Goal: Information Seeking & Learning: Learn about a topic

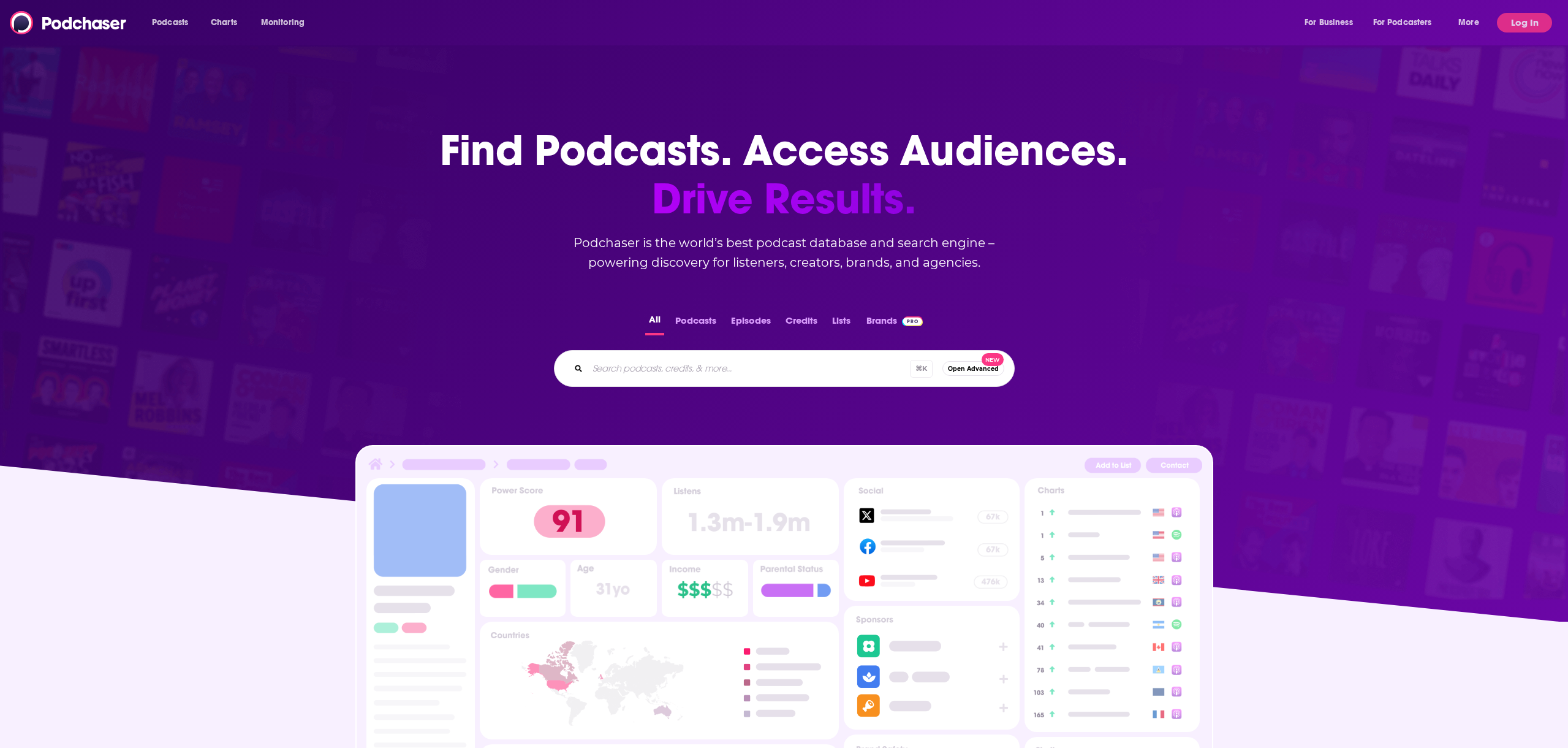
click at [636, 367] on input "Search podcasts, credits, & more..." at bounding box center [749, 368] width 323 height 20
paste input "Author Your Brand Show"
type input "Author Your Brand Show"
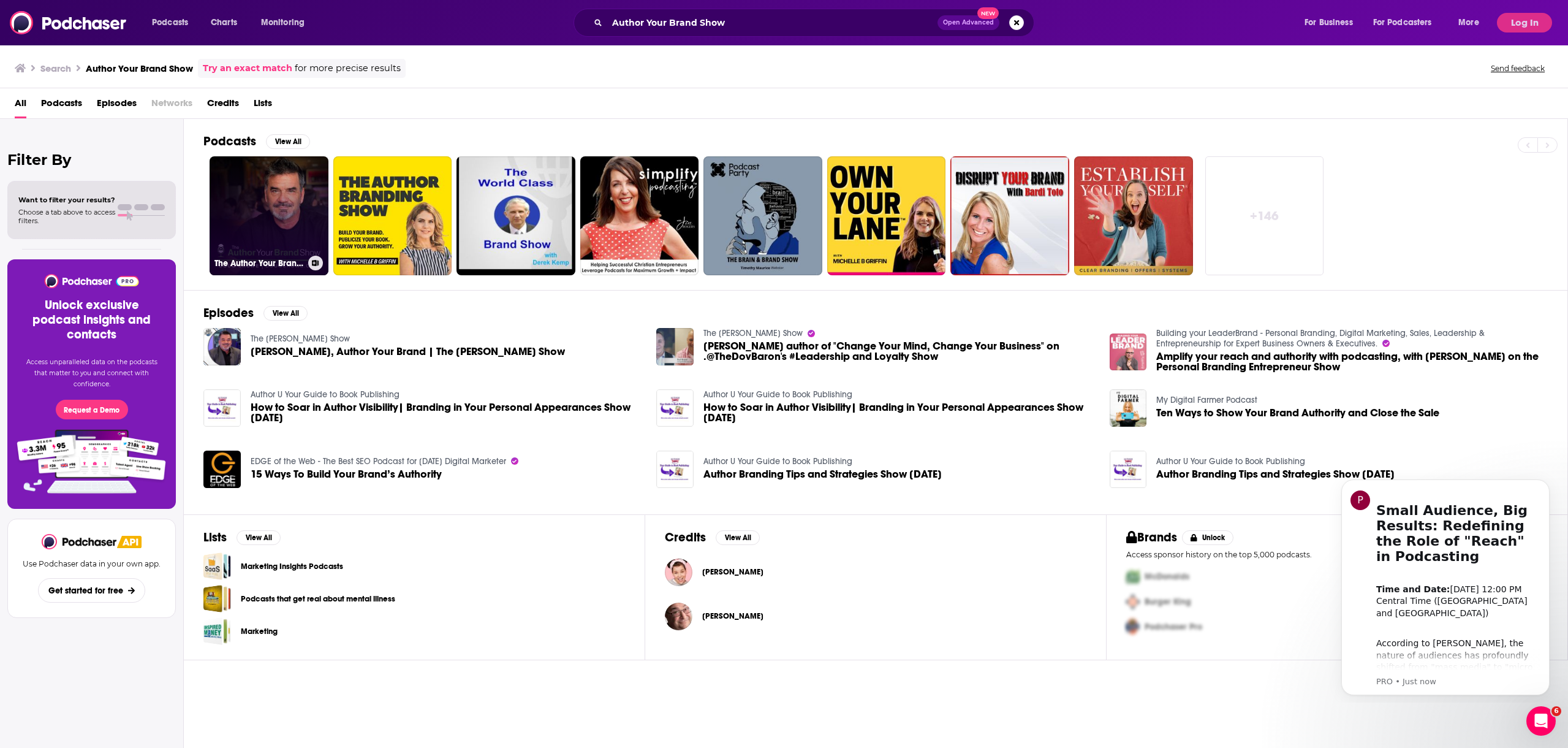
click at [290, 192] on link "The Author Your Brand Show" at bounding box center [268, 216] width 119 height 119
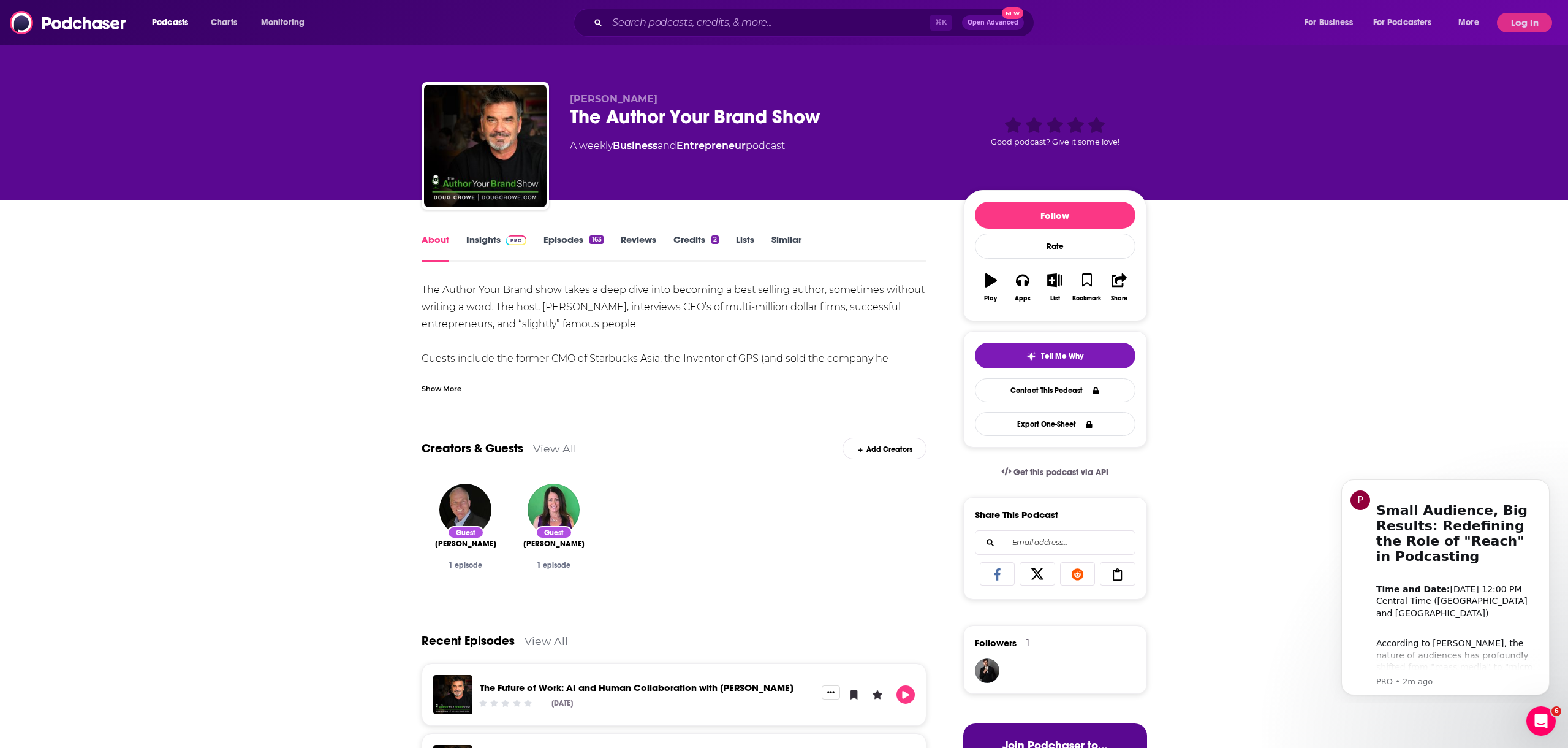
click at [494, 244] on link "Insights" at bounding box center [496, 247] width 60 height 28
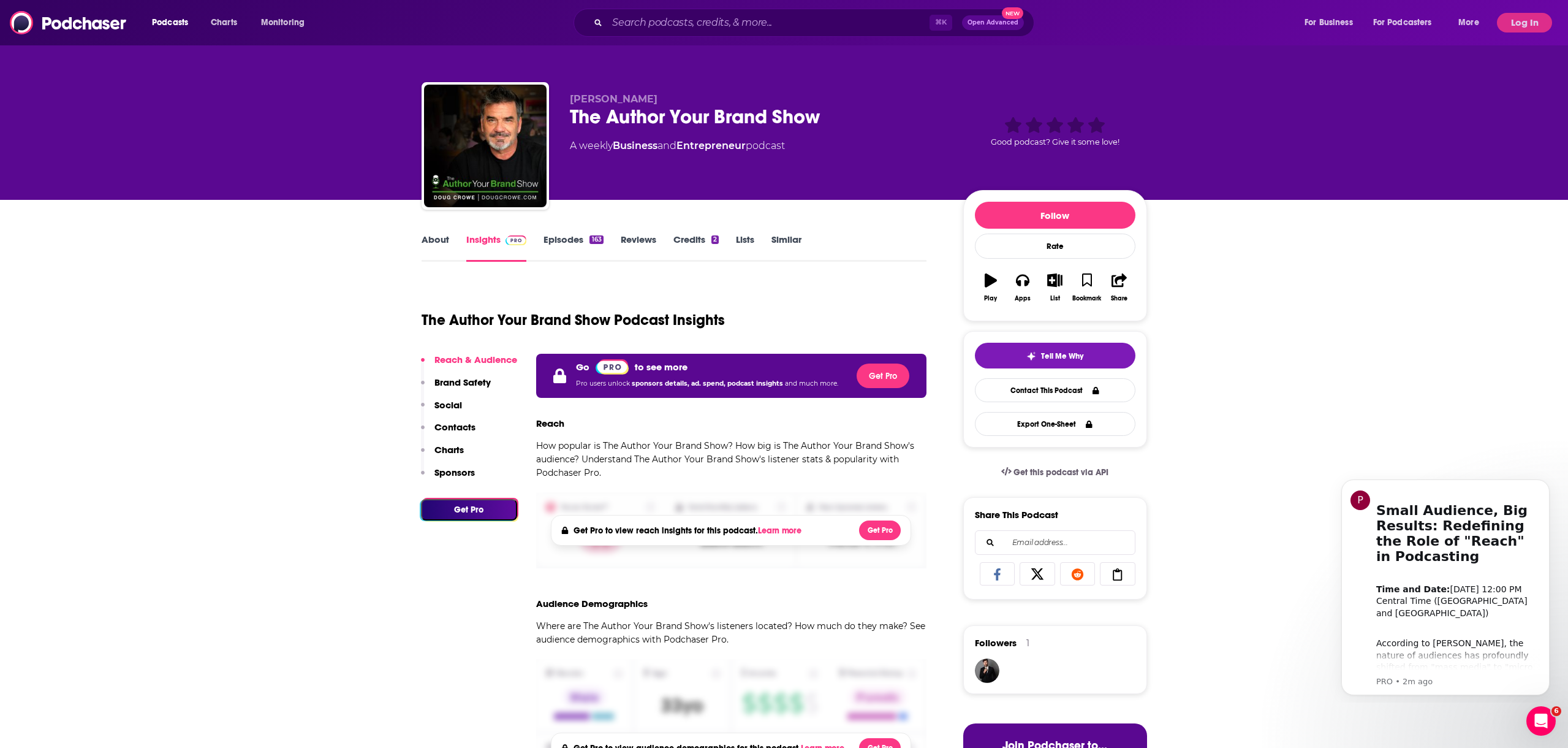
click at [570, 242] on link "Episodes 163" at bounding box center [573, 247] width 60 height 28
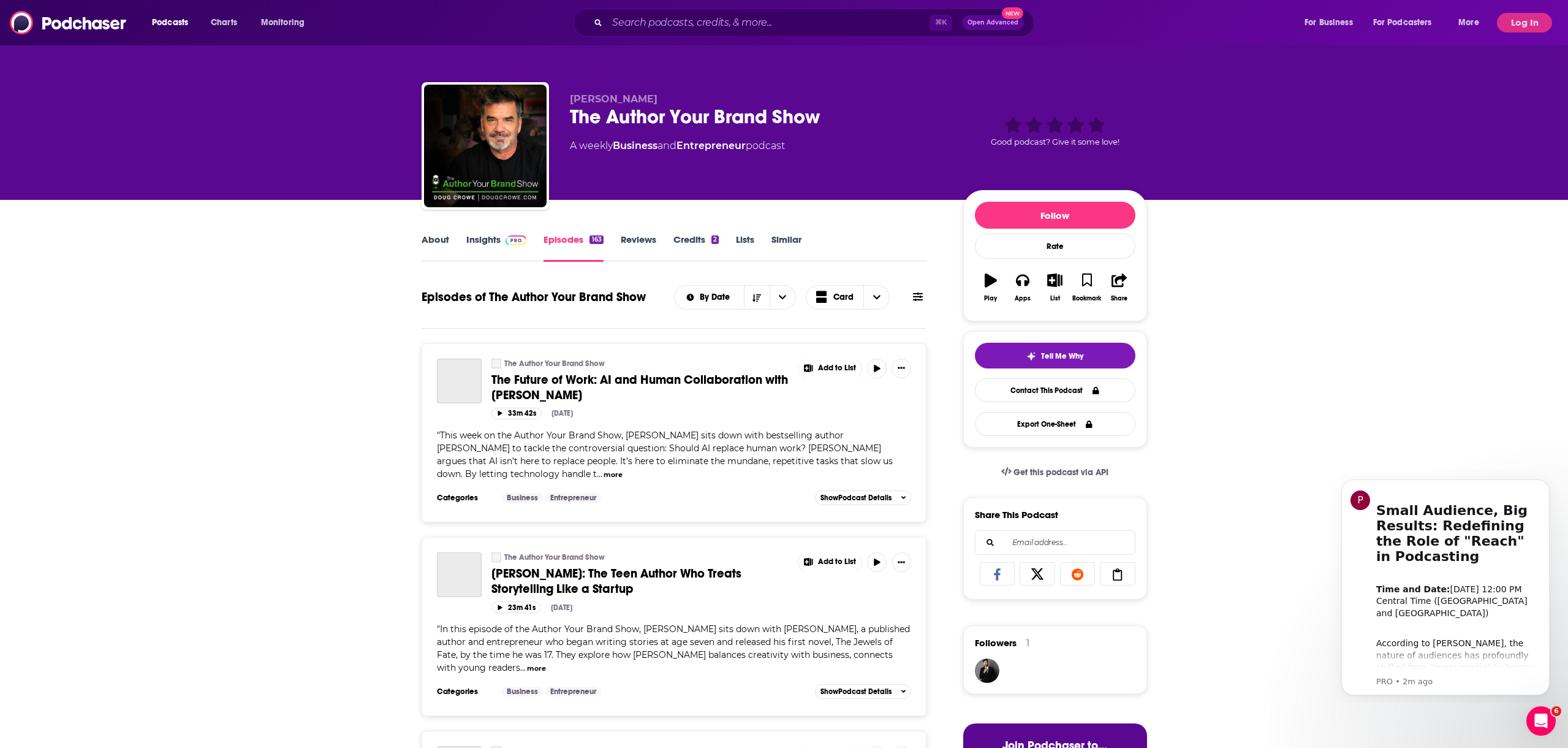
click at [487, 241] on link "Insights" at bounding box center [496, 247] width 60 height 28
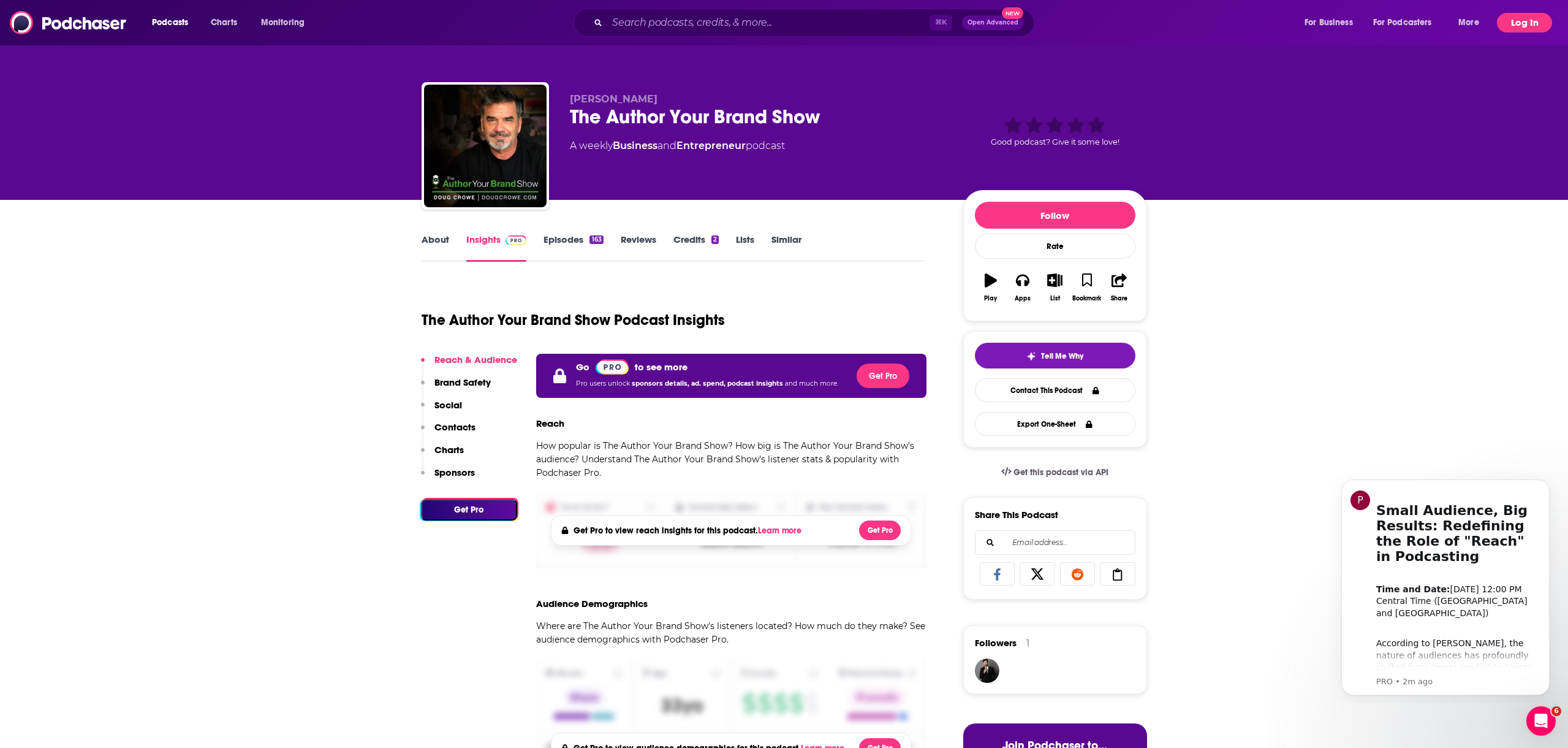
click at [1521, 19] on button "Log In" at bounding box center [1525, 23] width 55 height 20
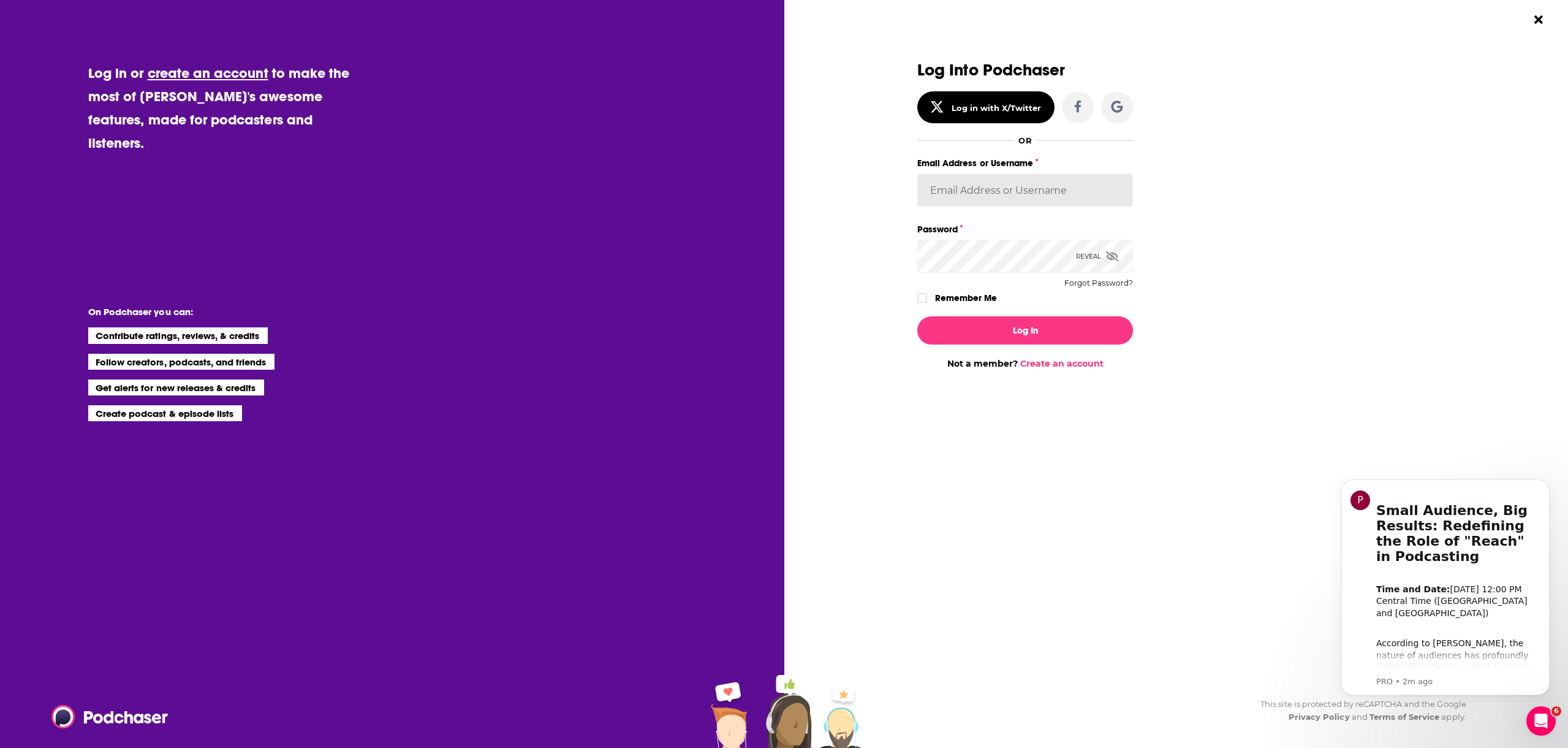
type input "[EMAIL_ADDRESS][DOMAIN_NAME]"
click at [1008, 318] on button "Log In" at bounding box center [1025, 330] width 216 height 28
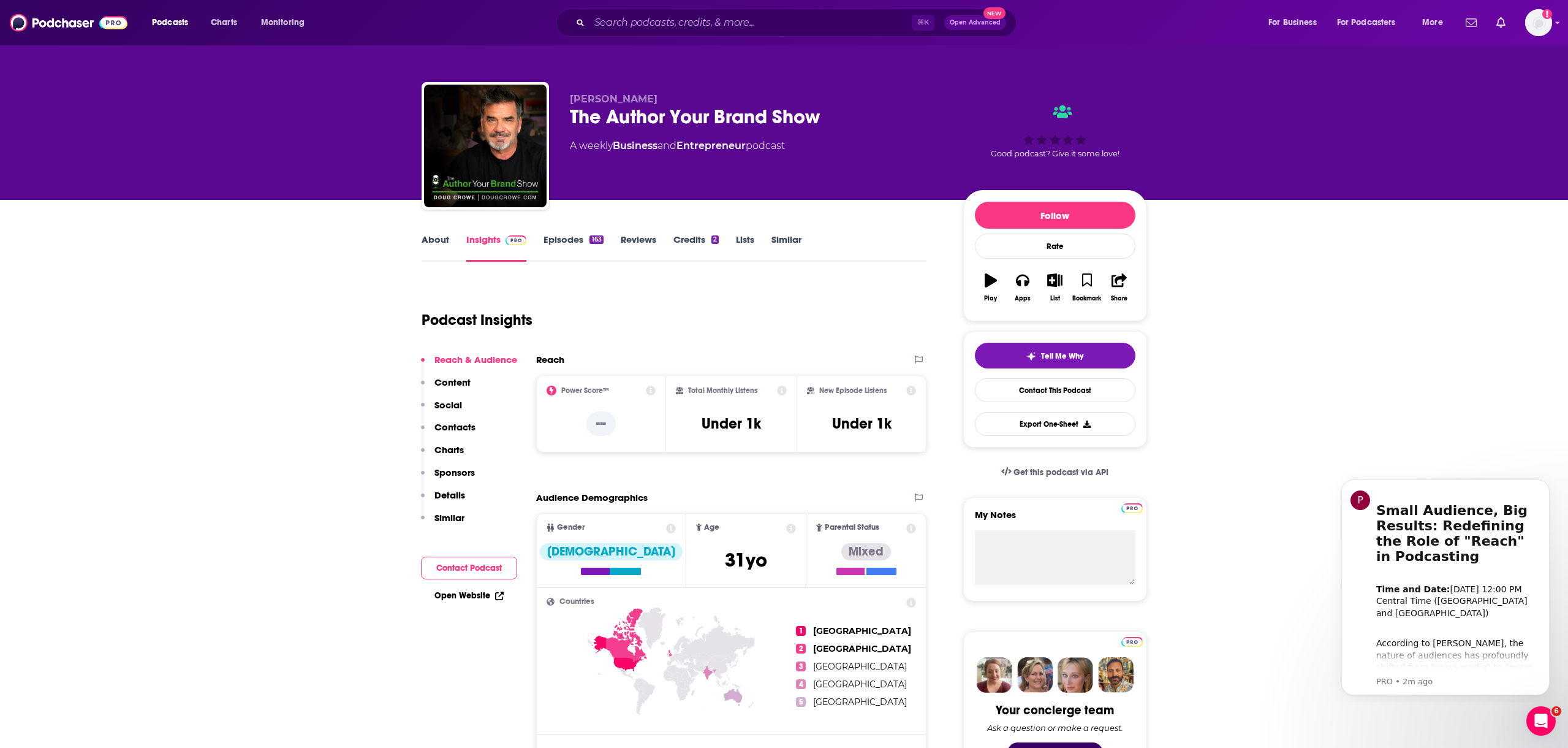
click at [570, 239] on link "Episodes 163" at bounding box center [573, 247] width 60 height 28
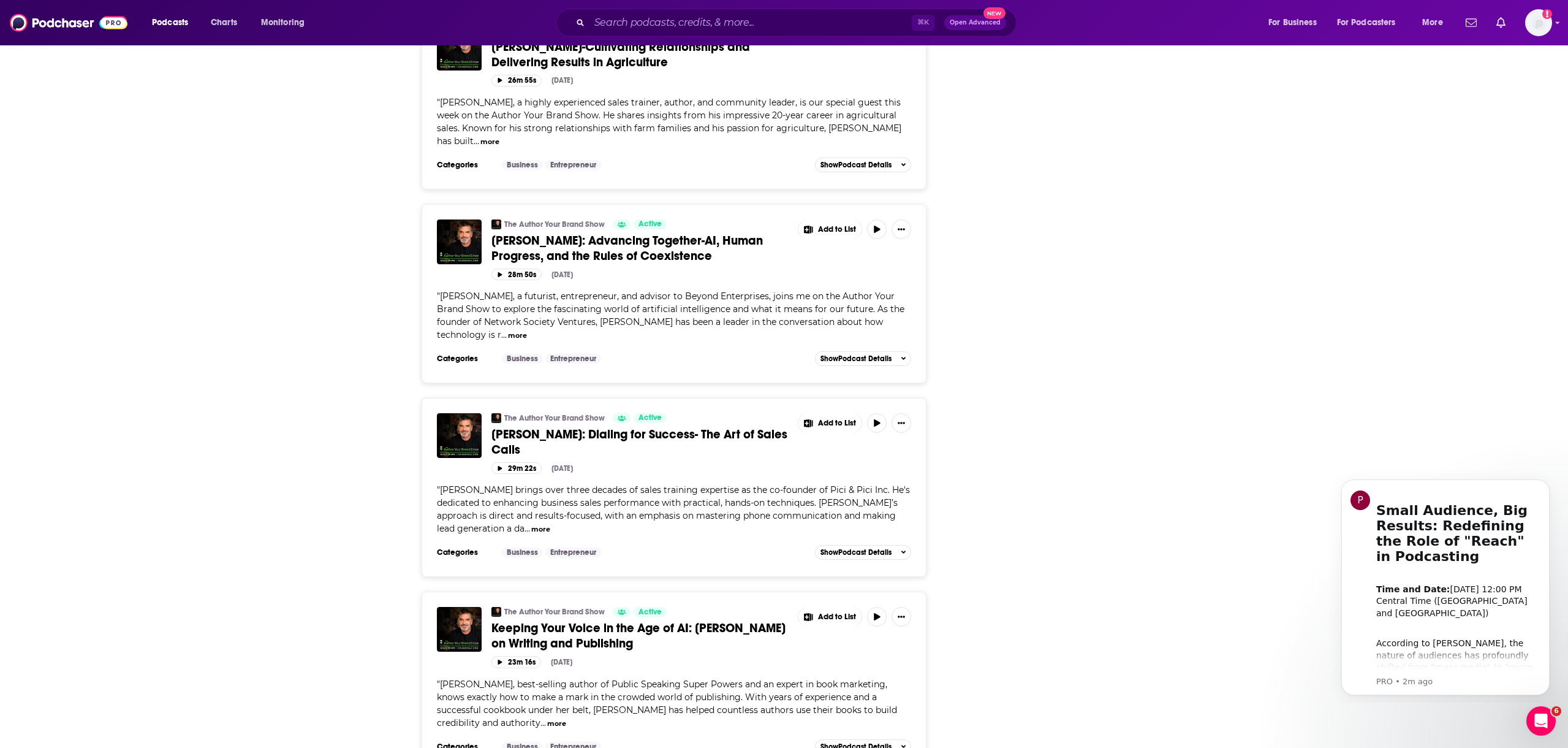
scroll to position [2451, 0]
click at [875, 612] on icon "button" at bounding box center [877, 615] width 6 height 8
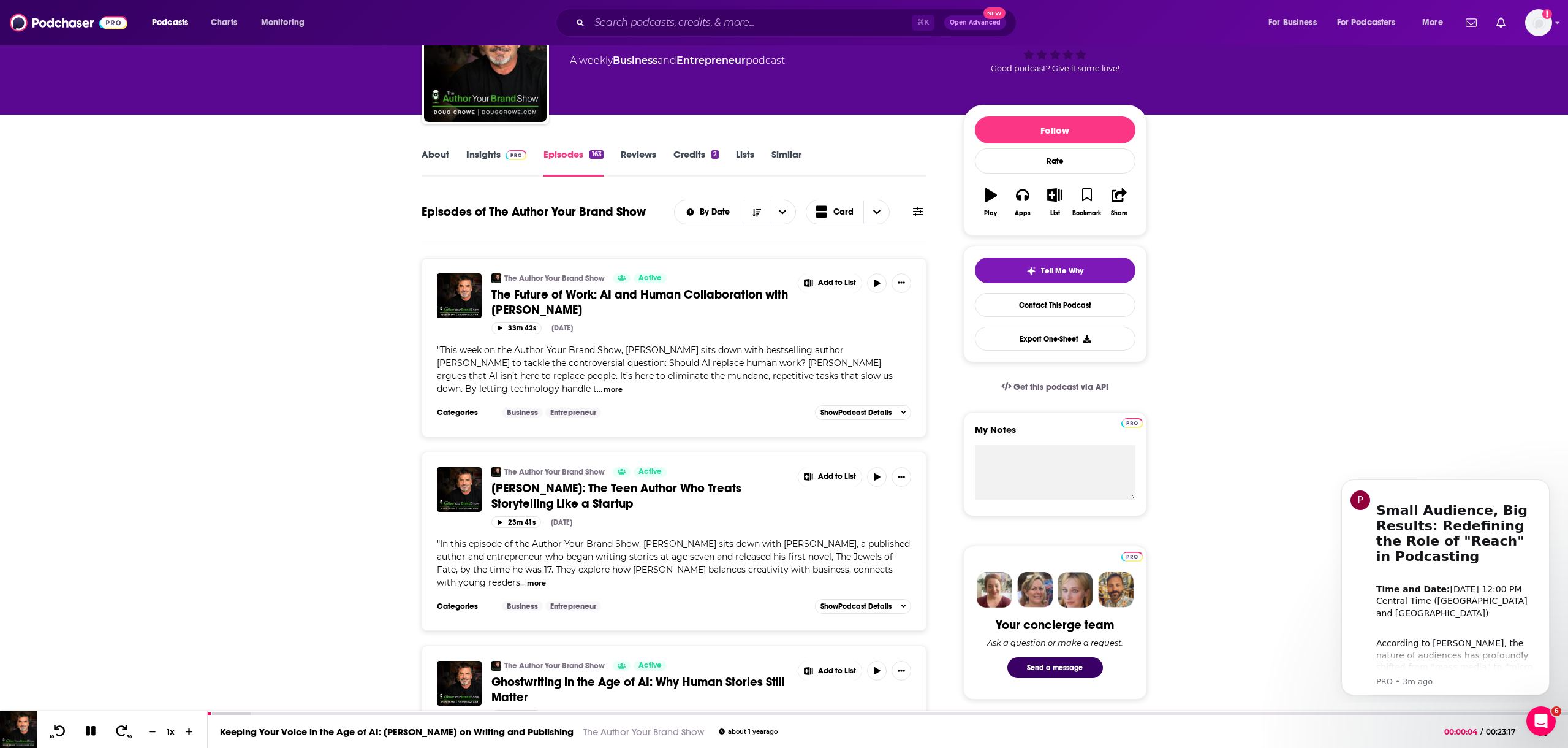
scroll to position [88, 0]
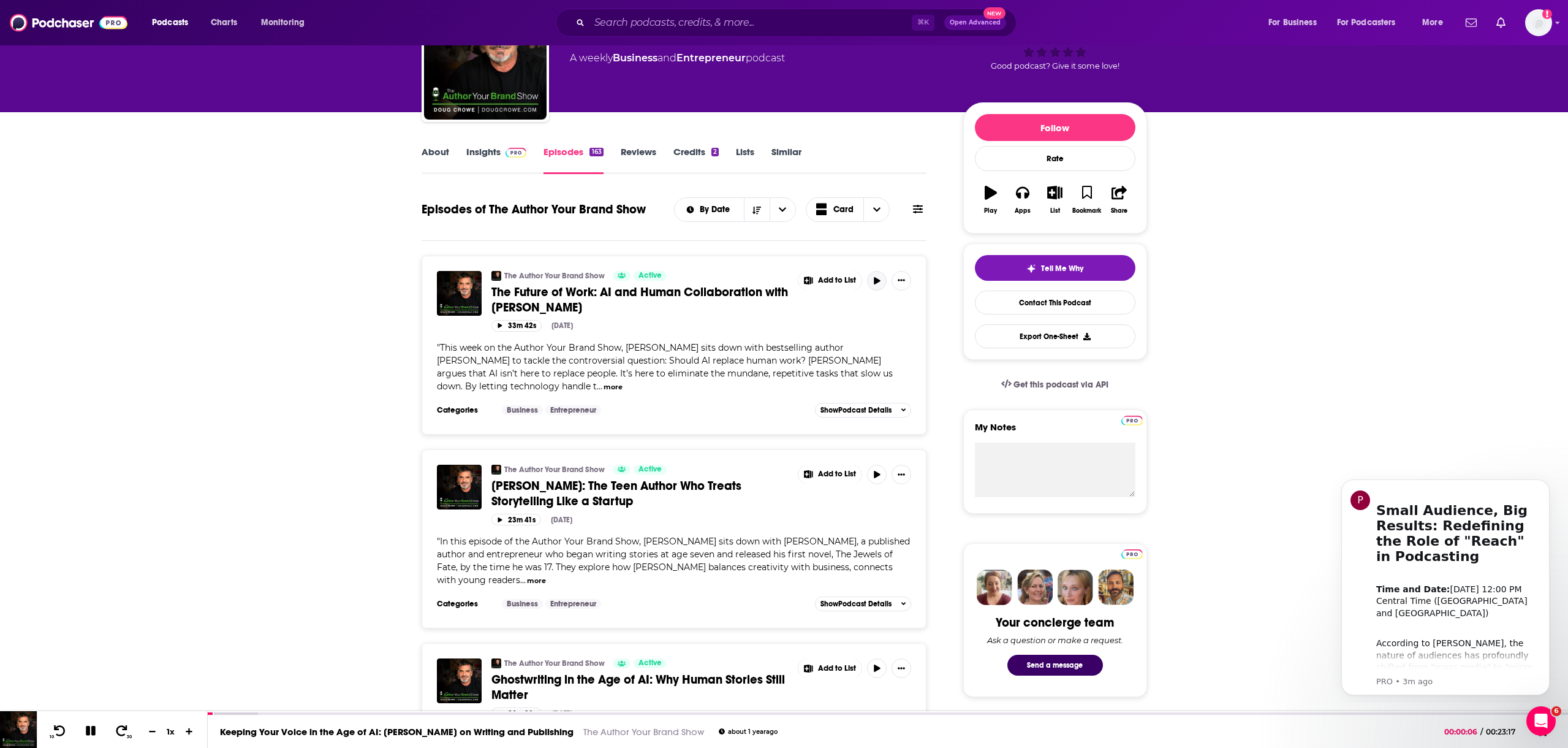
click at [875, 278] on icon "button" at bounding box center [877, 281] width 6 height 8
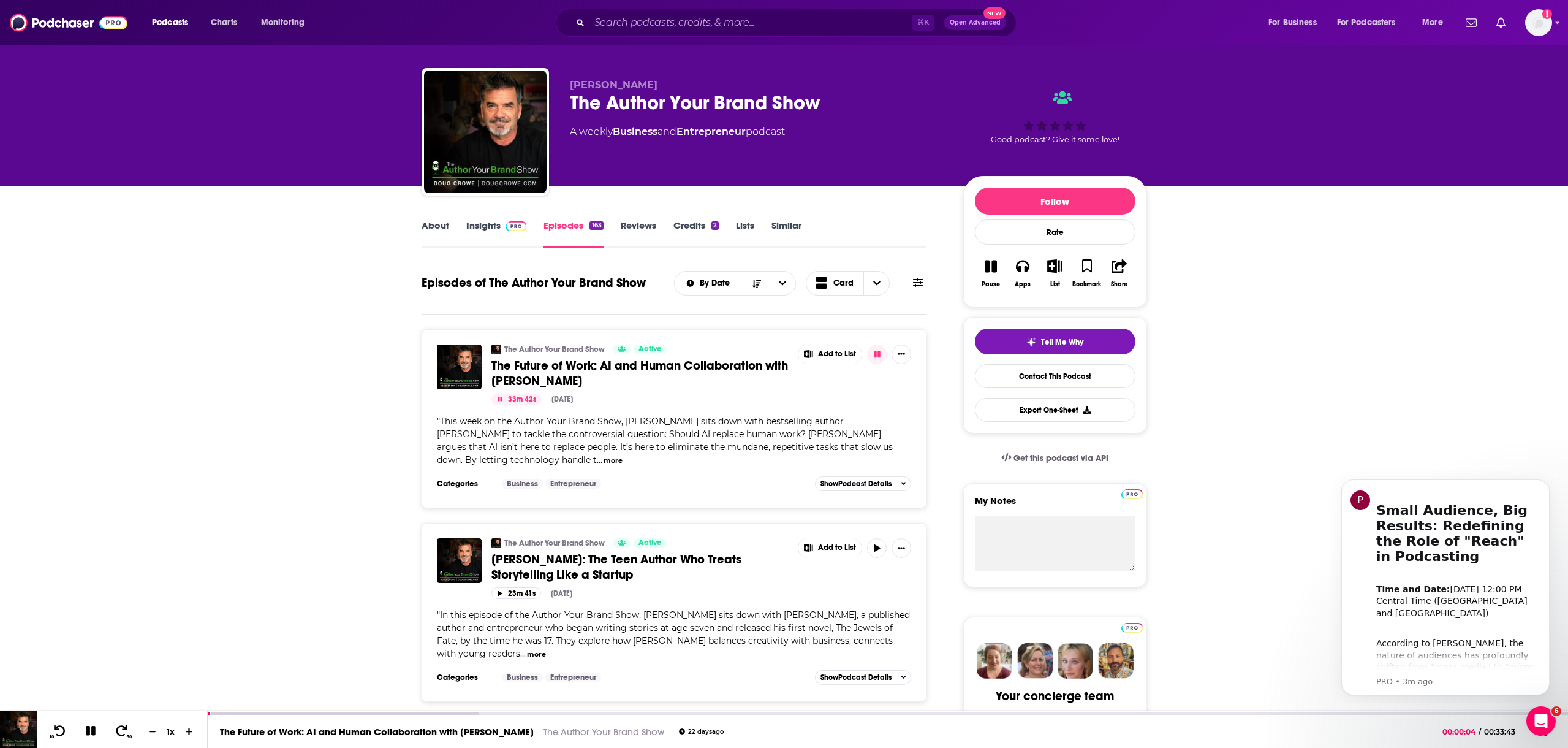
scroll to position [0, 0]
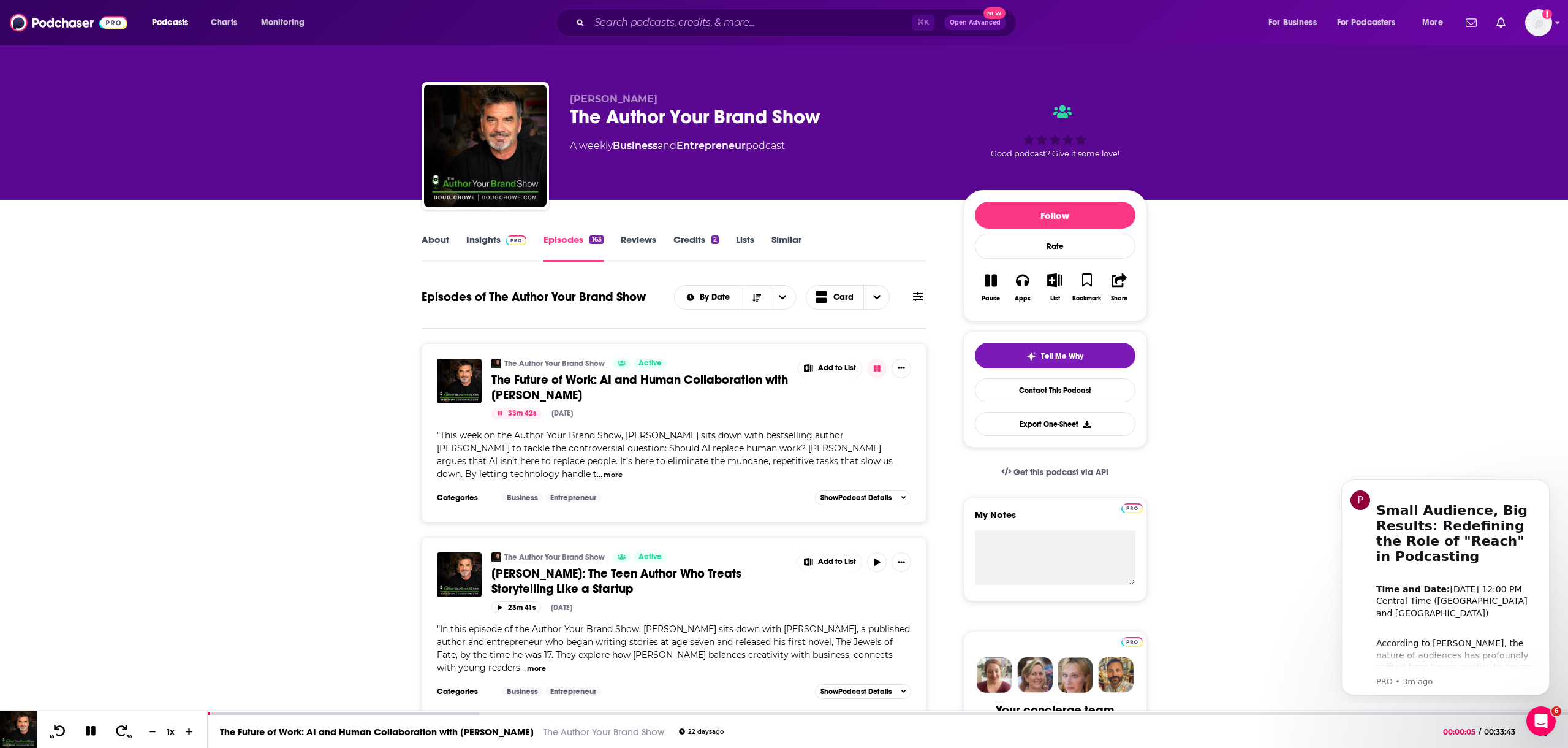
click at [486, 247] on link "Insights" at bounding box center [496, 247] width 60 height 28
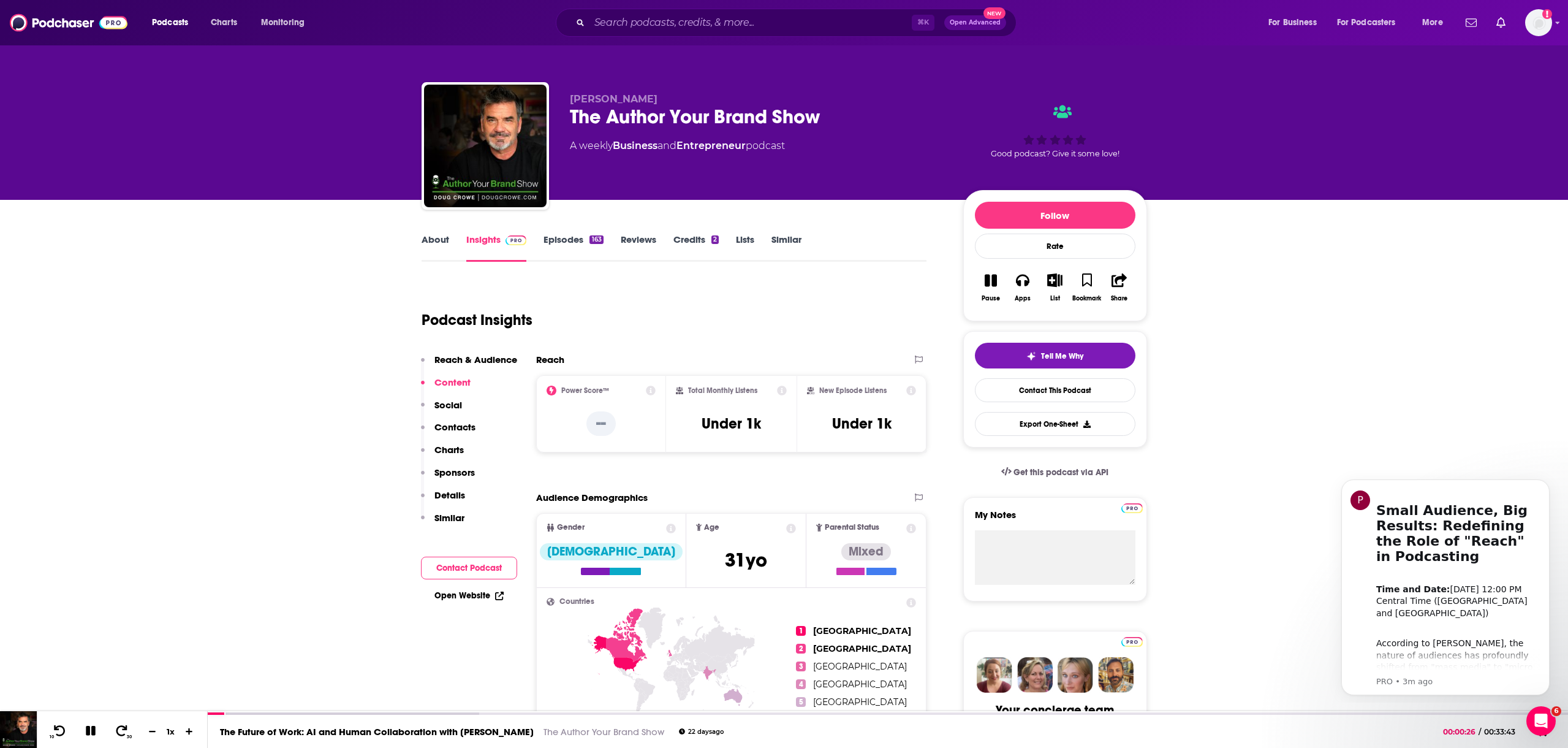
click at [559, 235] on link "Episodes 163" at bounding box center [573, 247] width 60 height 28
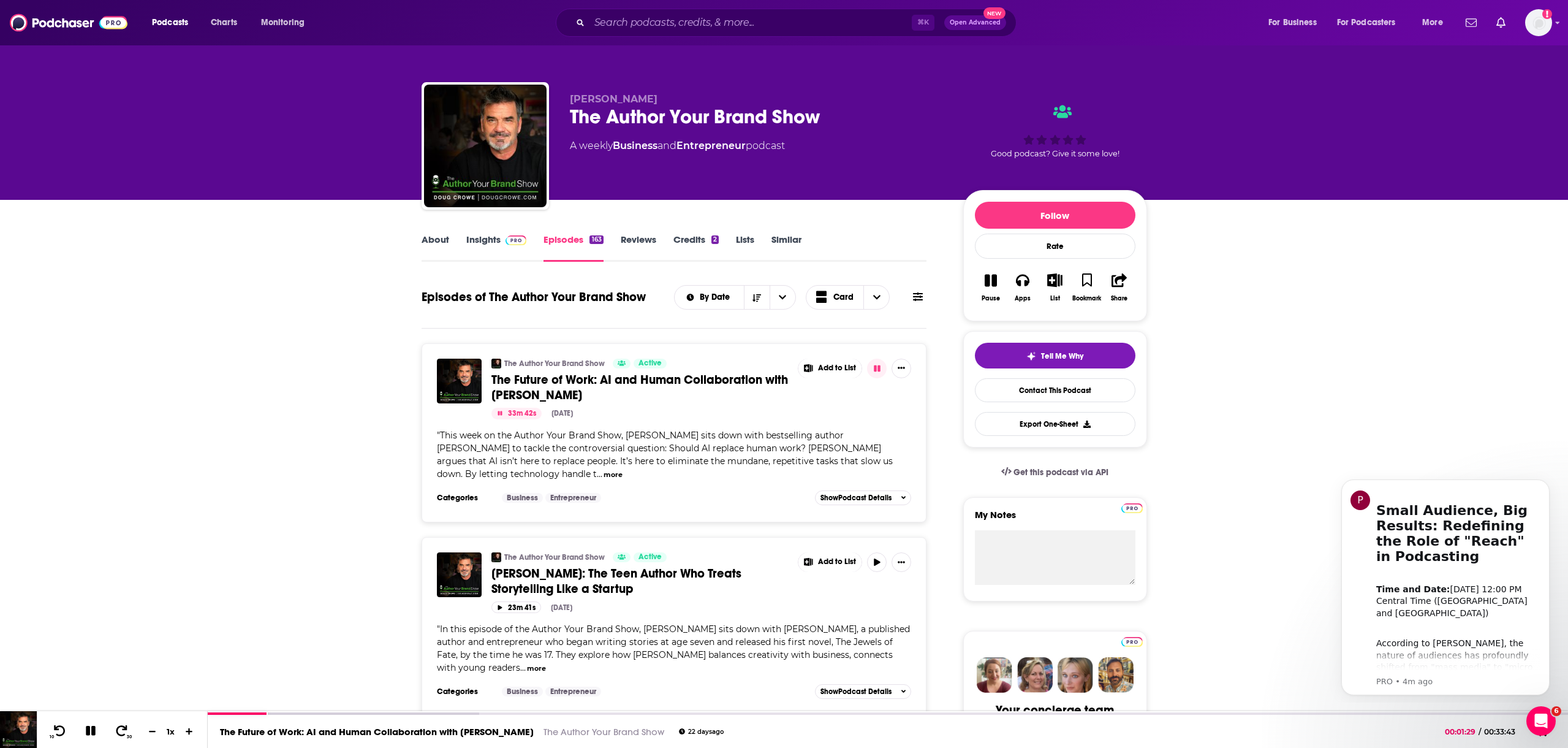
click at [436, 240] on link "About" at bounding box center [435, 247] width 27 height 28
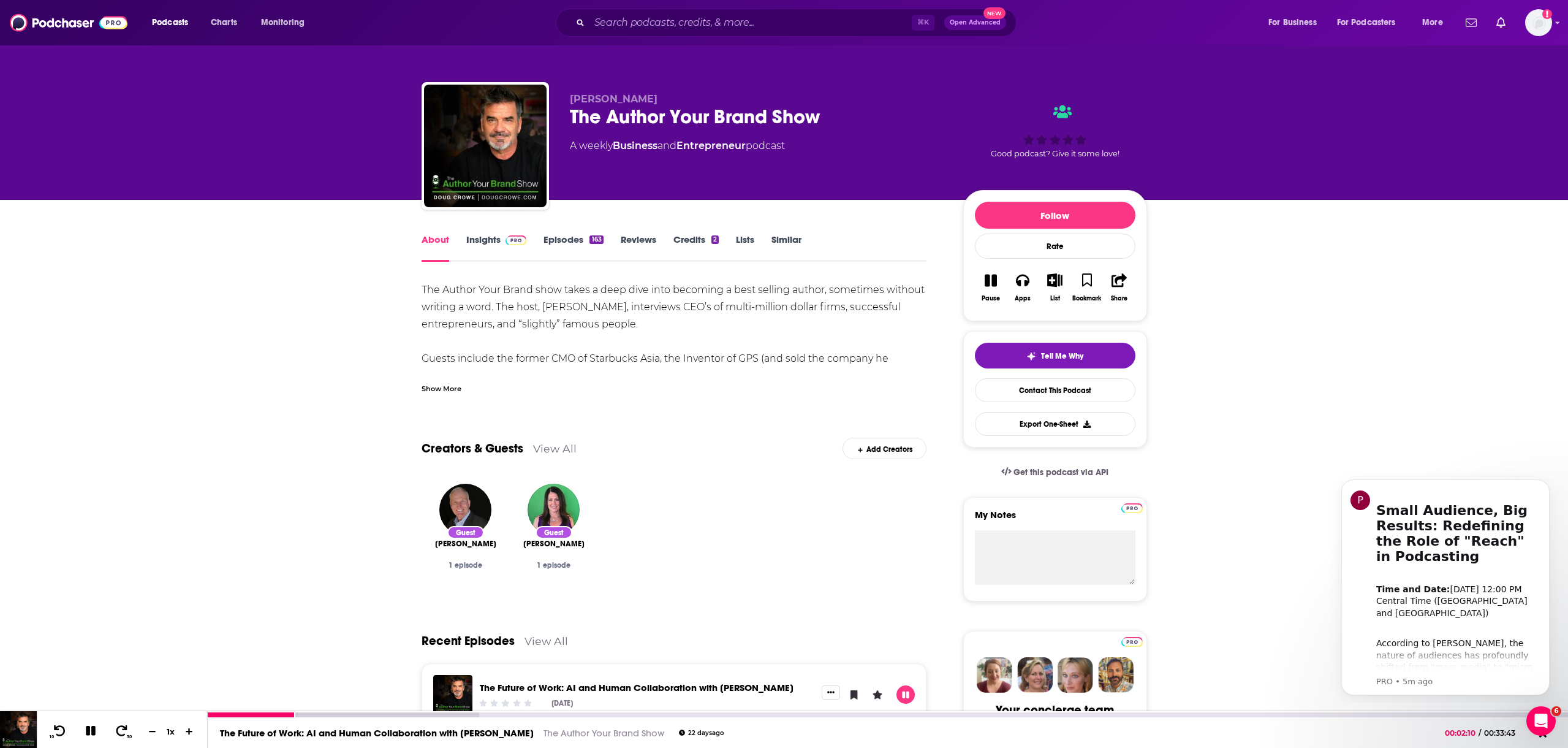
click at [91, 732] on icon at bounding box center [91, 731] width 10 height 10
click at [574, 244] on link "Episodes 163" at bounding box center [573, 247] width 60 height 28
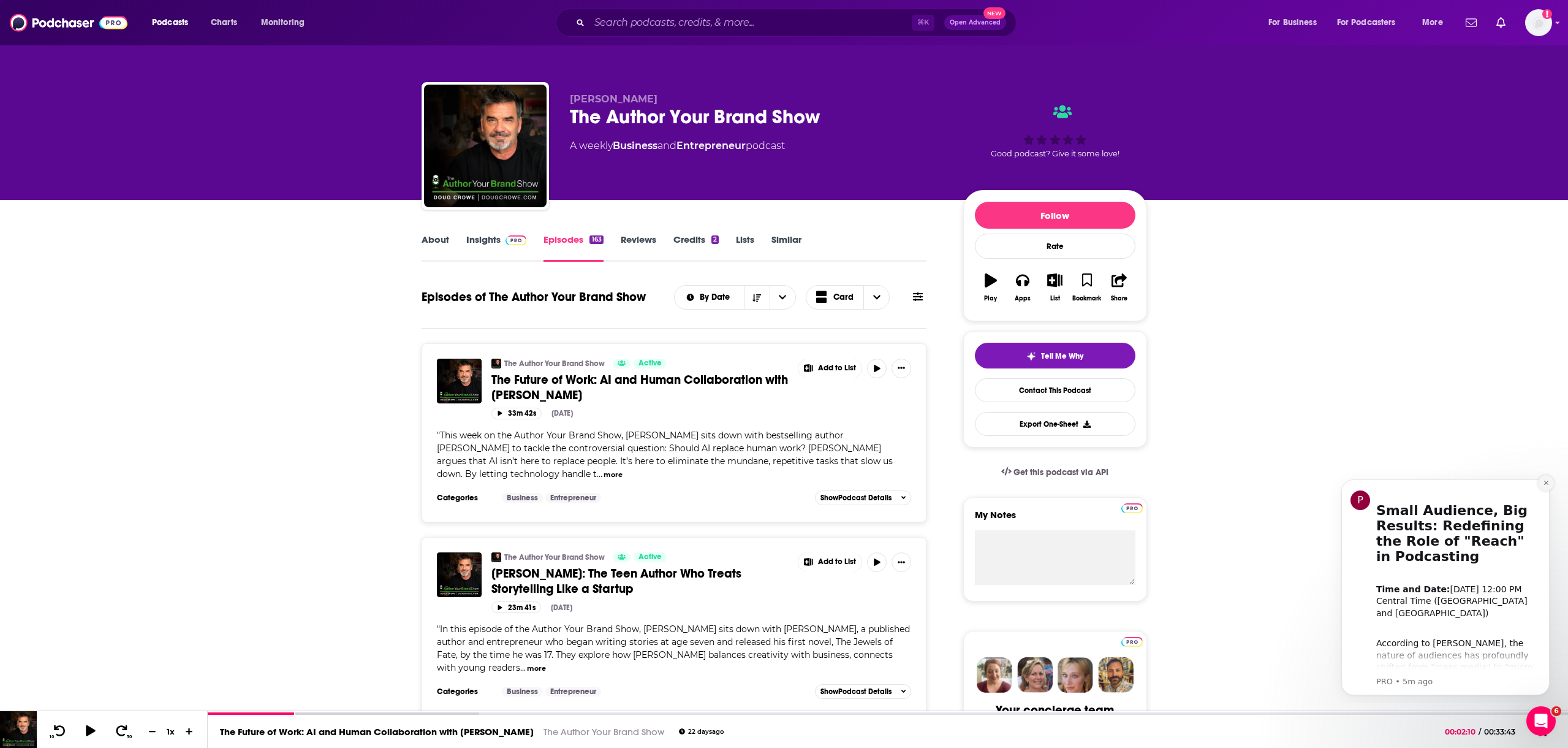
click at [1542, 483] on button "Dismiss notification" at bounding box center [1546, 483] width 16 height 16
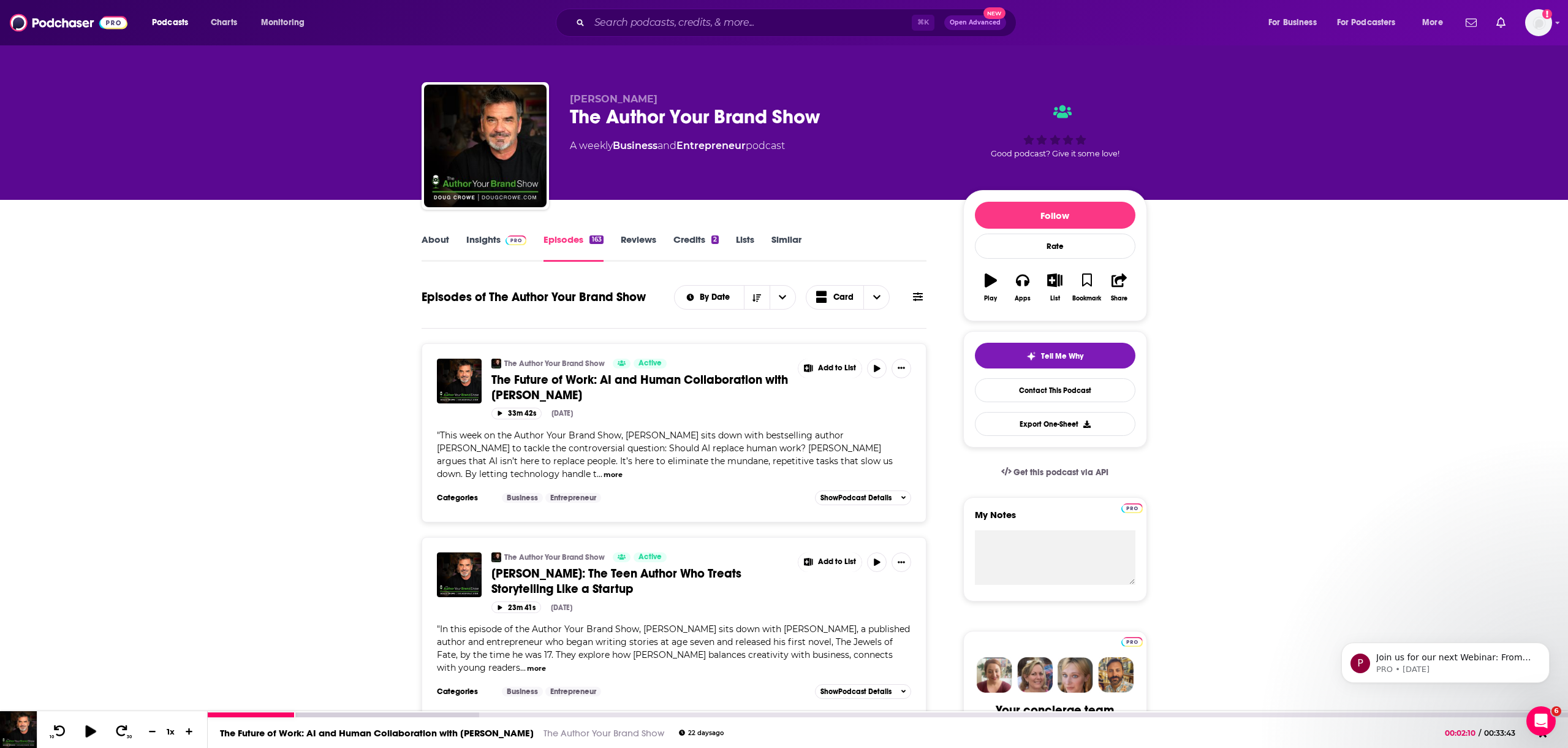
click at [92, 732] on icon at bounding box center [90, 731] width 10 height 12
click at [94, 730] on icon at bounding box center [91, 731] width 10 height 10
click at [106, 731] on div at bounding box center [96, 730] width 32 height 19
click at [93, 732] on icon at bounding box center [90, 731] width 10 height 12
click at [94, 733] on icon at bounding box center [91, 731] width 10 height 10
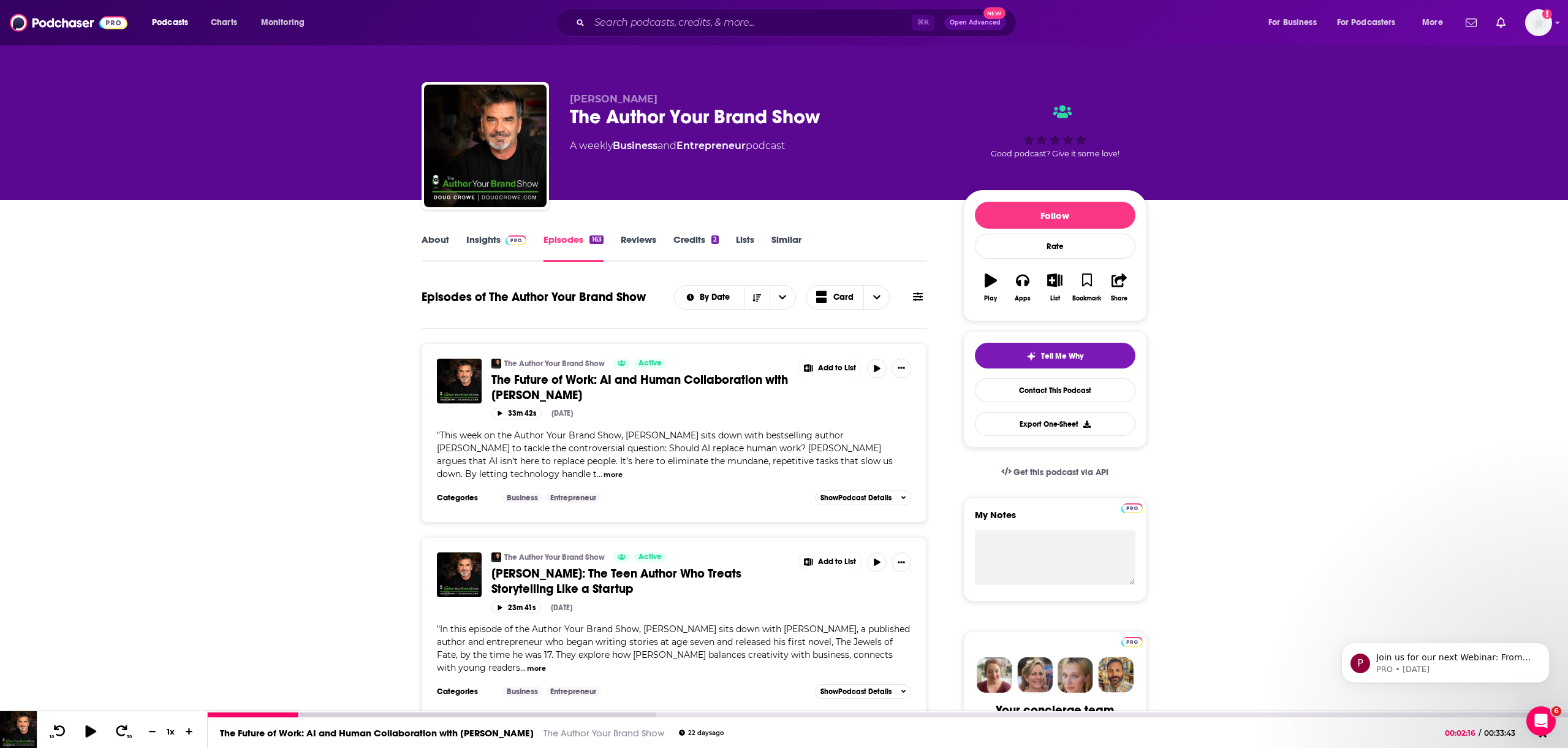
click at [89, 728] on icon at bounding box center [90, 731] width 10 height 12
click at [91, 727] on icon at bounding box center [91, 731] width 10 height 10
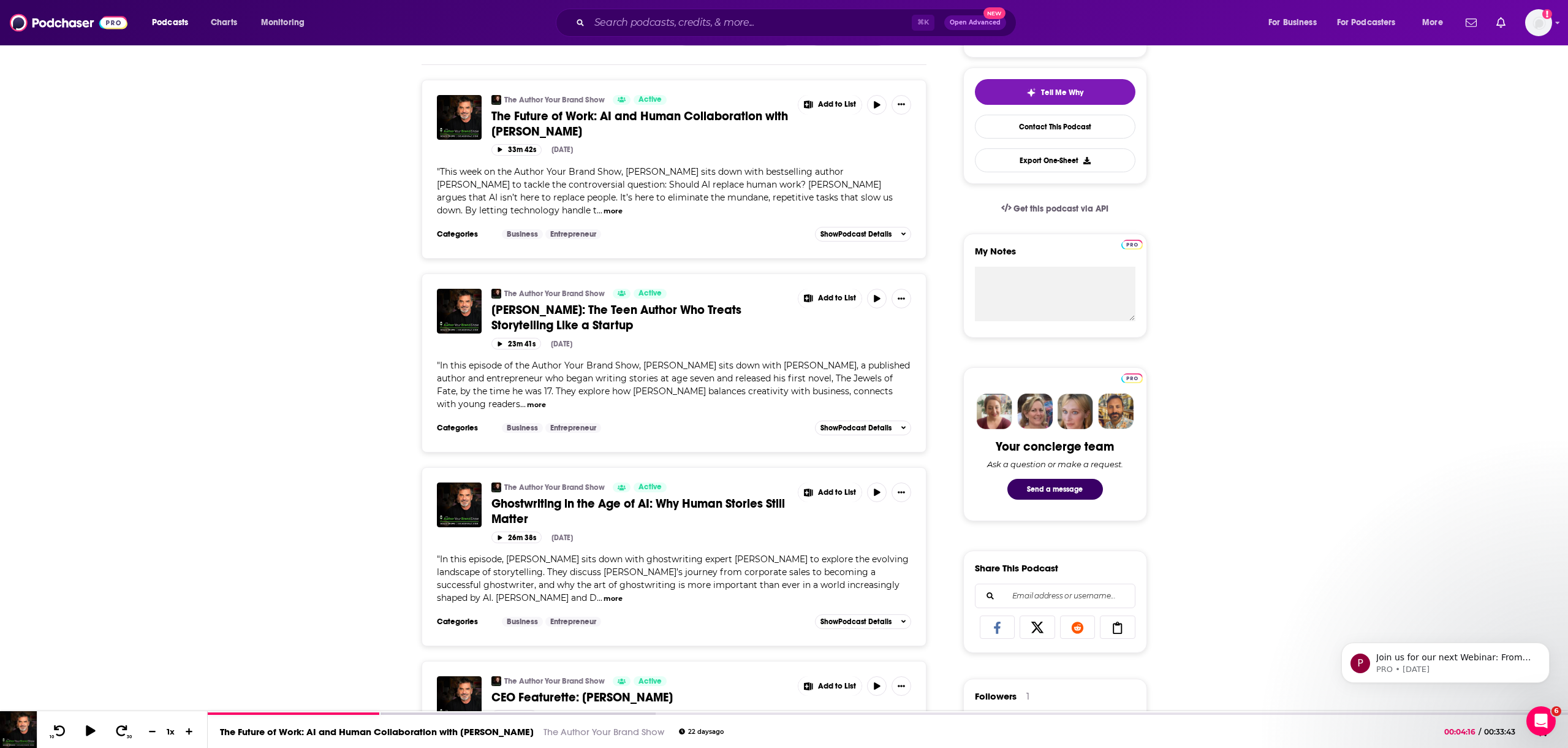
scroll to position [266, 0]
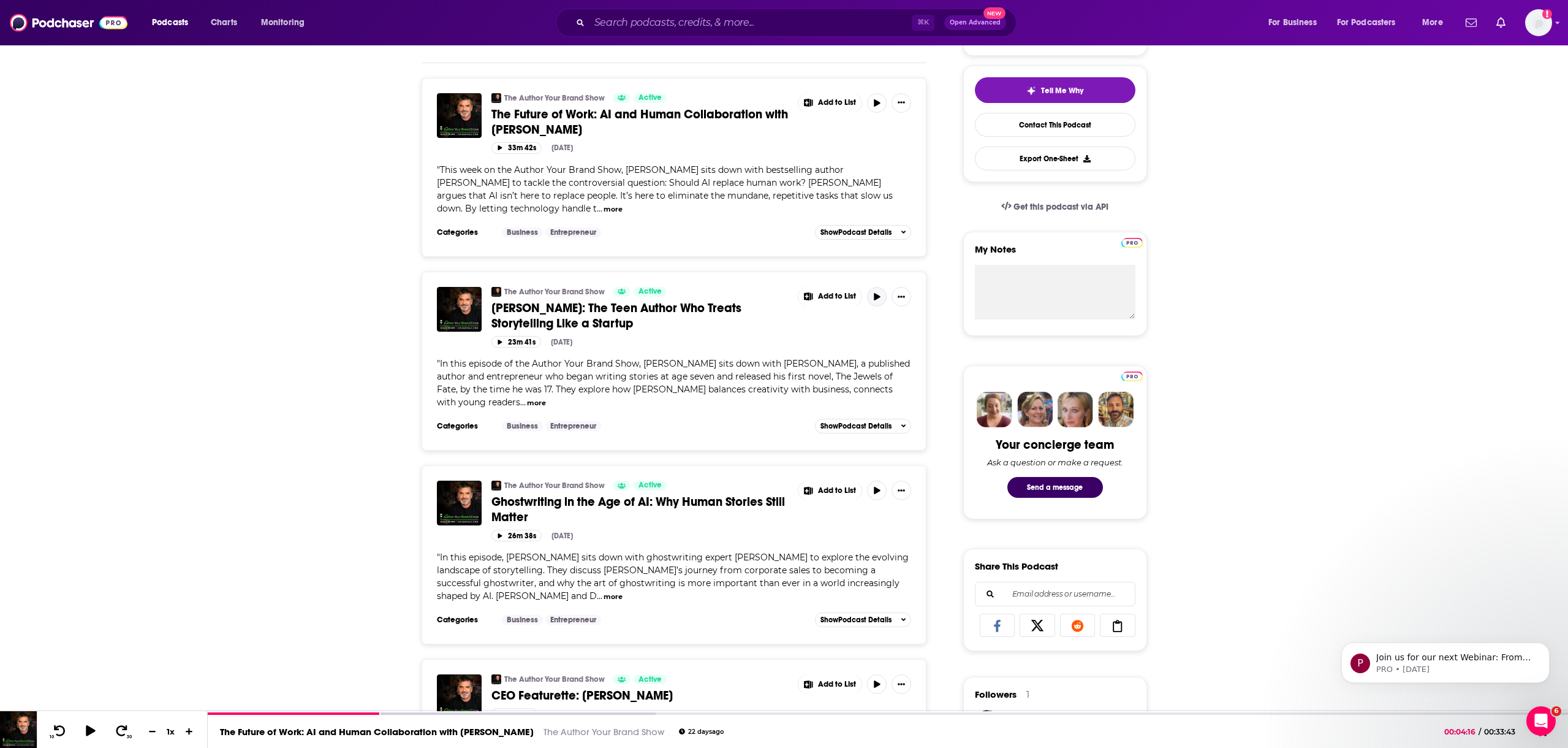
click at [879, 293] on icon "button" at bounding box center [877, 297] width 9 height 8
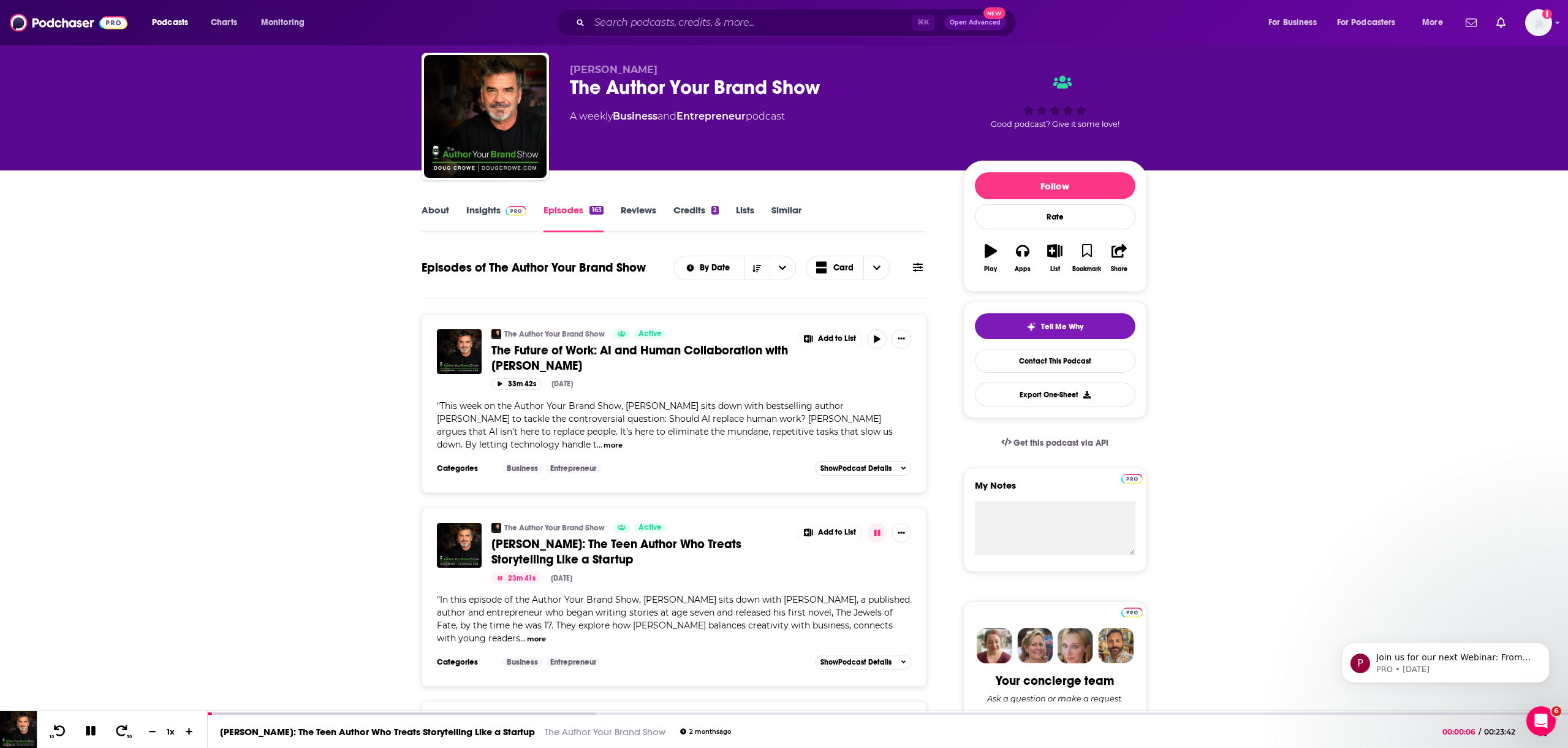
scroll to position [91, 0]
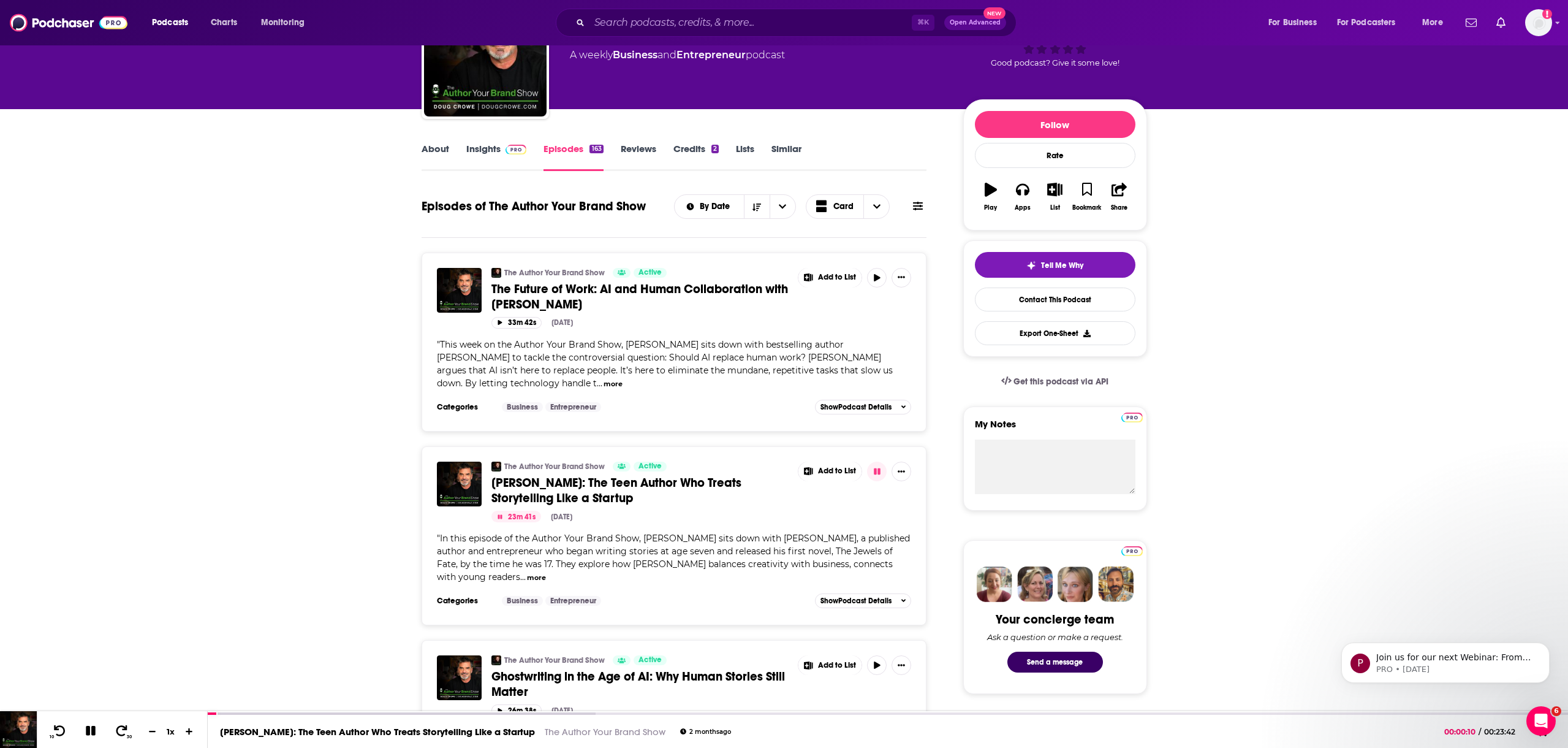
click at [498, 514] on icon "button" at bounding box center [500, 517] width 4 height 4
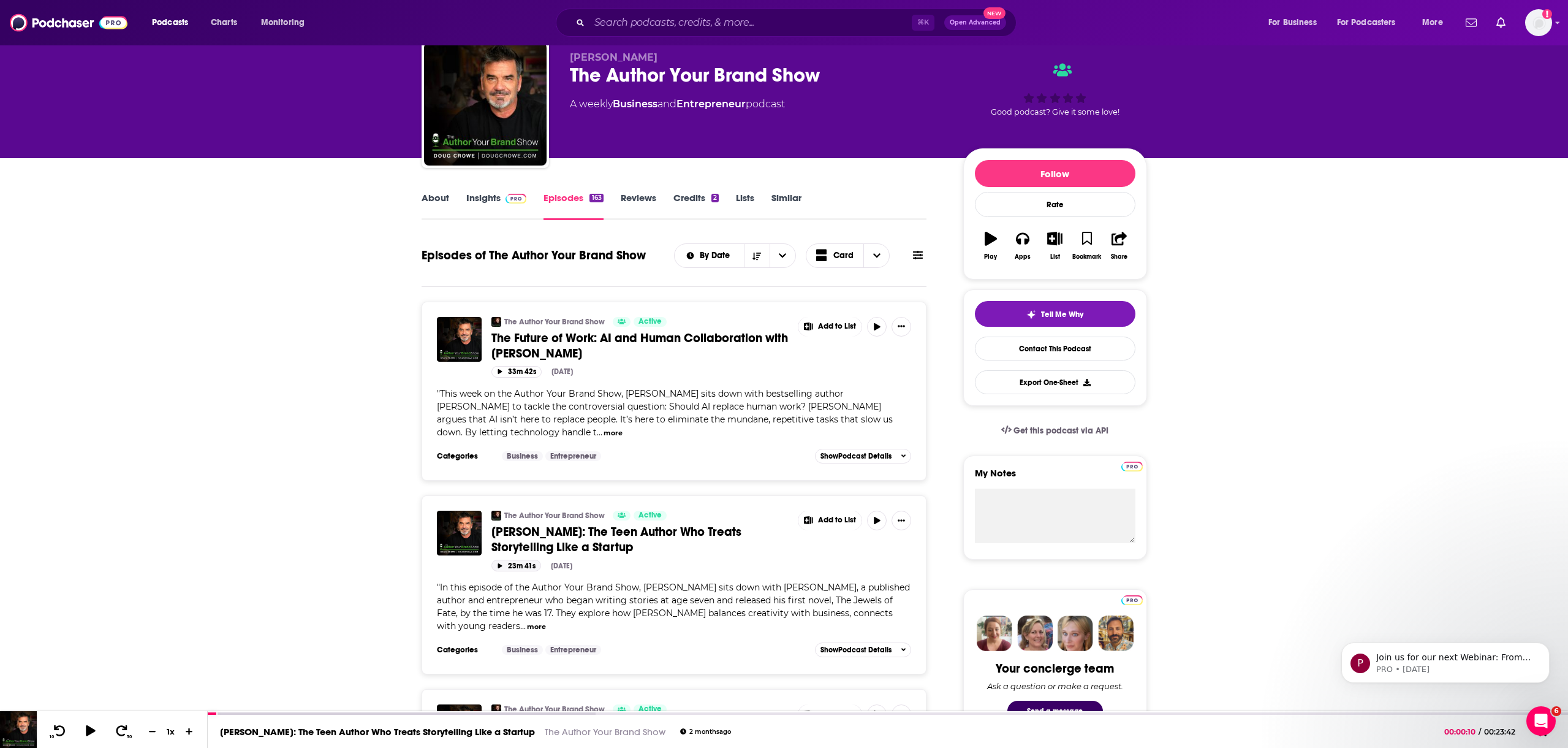
scroll to position [0, 0]
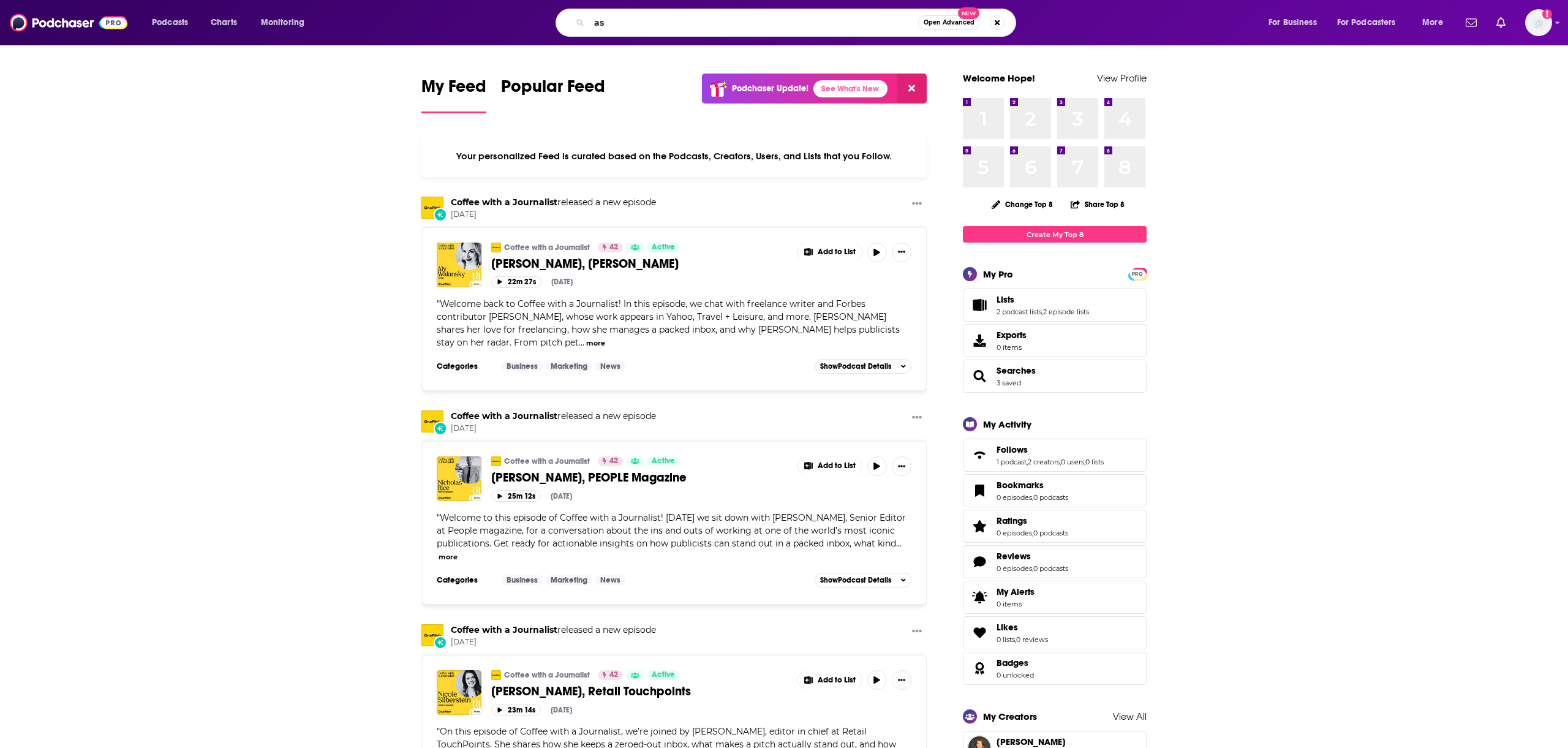
type input "a"
type input "author your brand"
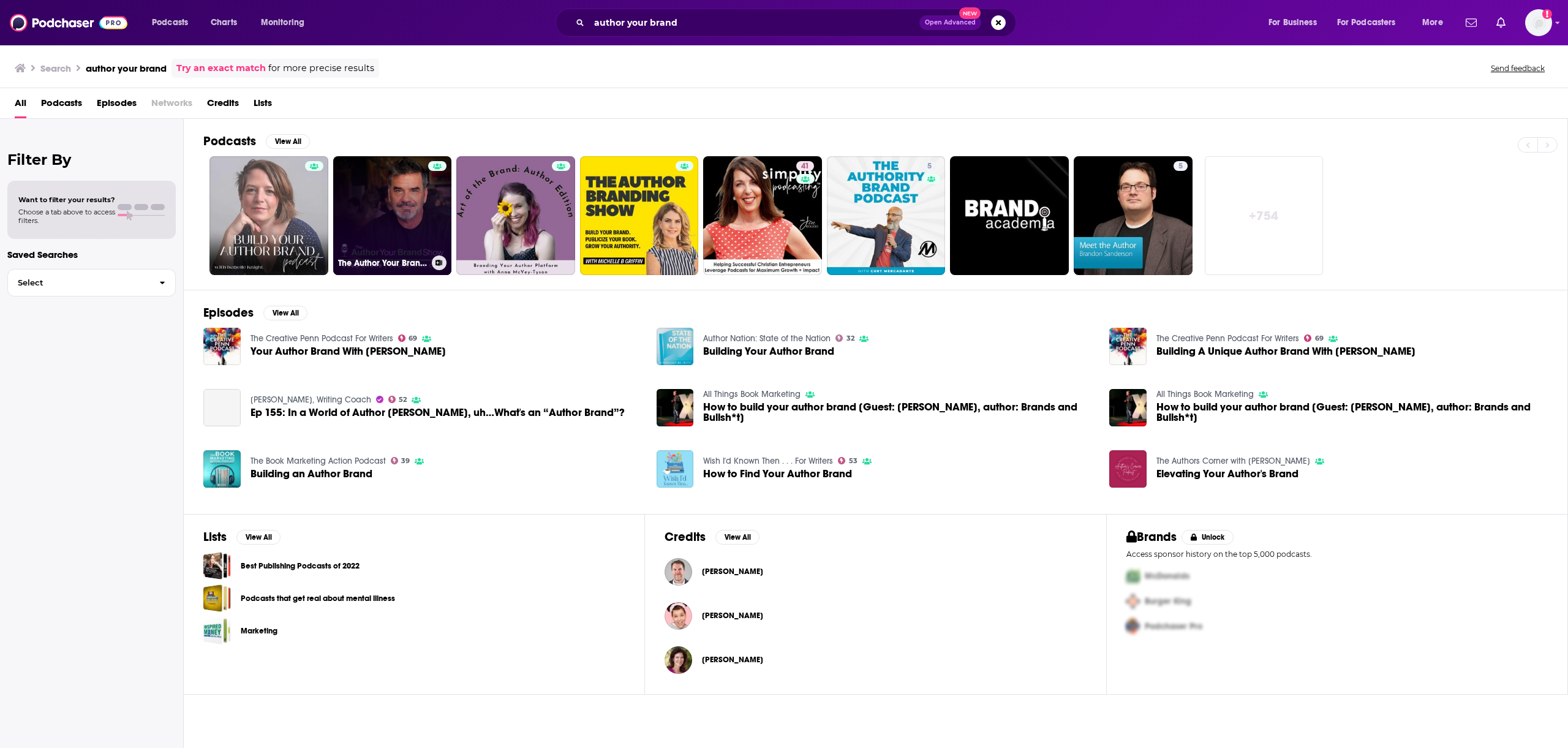
click at [382, 208] on link "The Author Your Brand Show" at bounding box center [393, 215] width 119 height 119
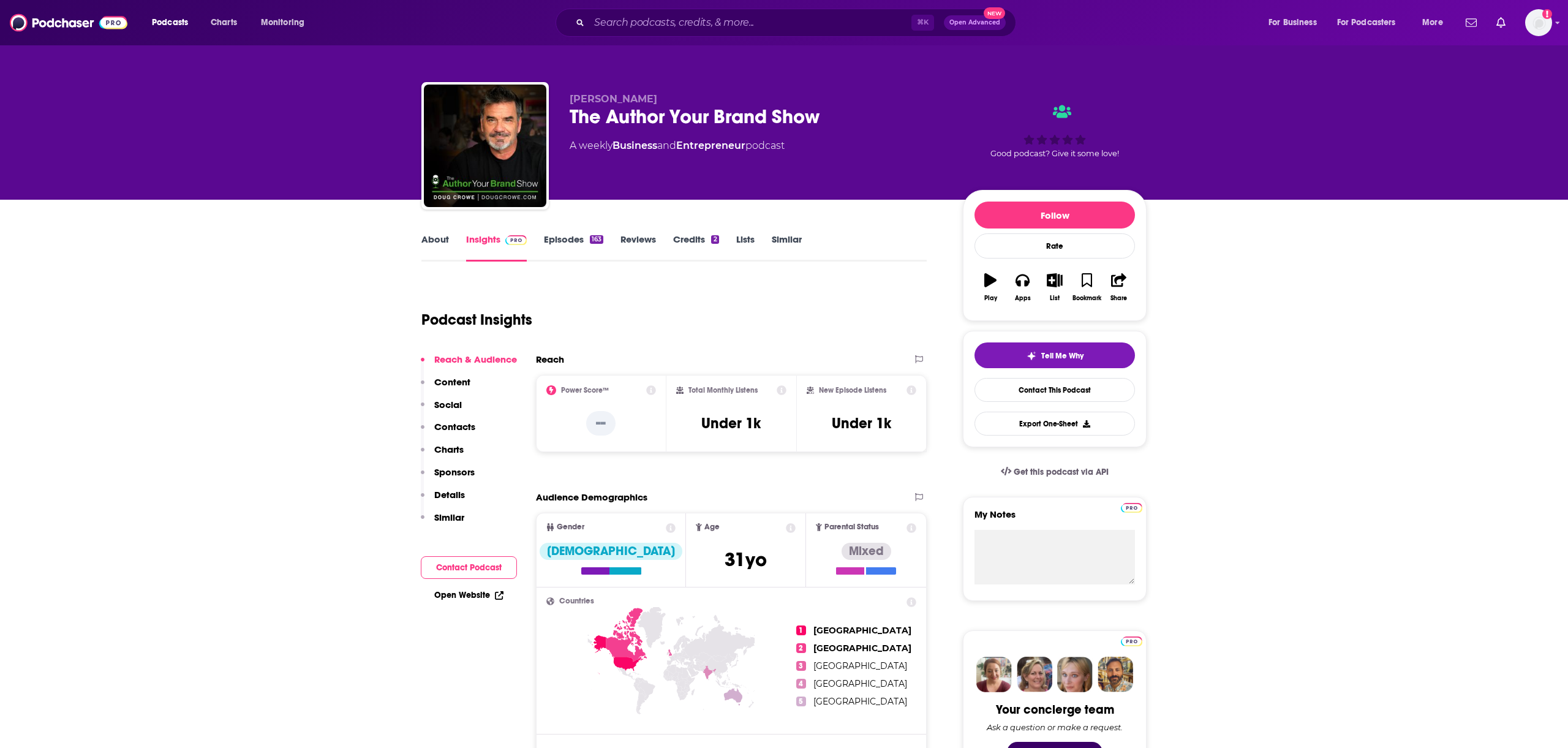
click at [447, 242] on link "About" at bounding box center [435, 247] width 27 height 28
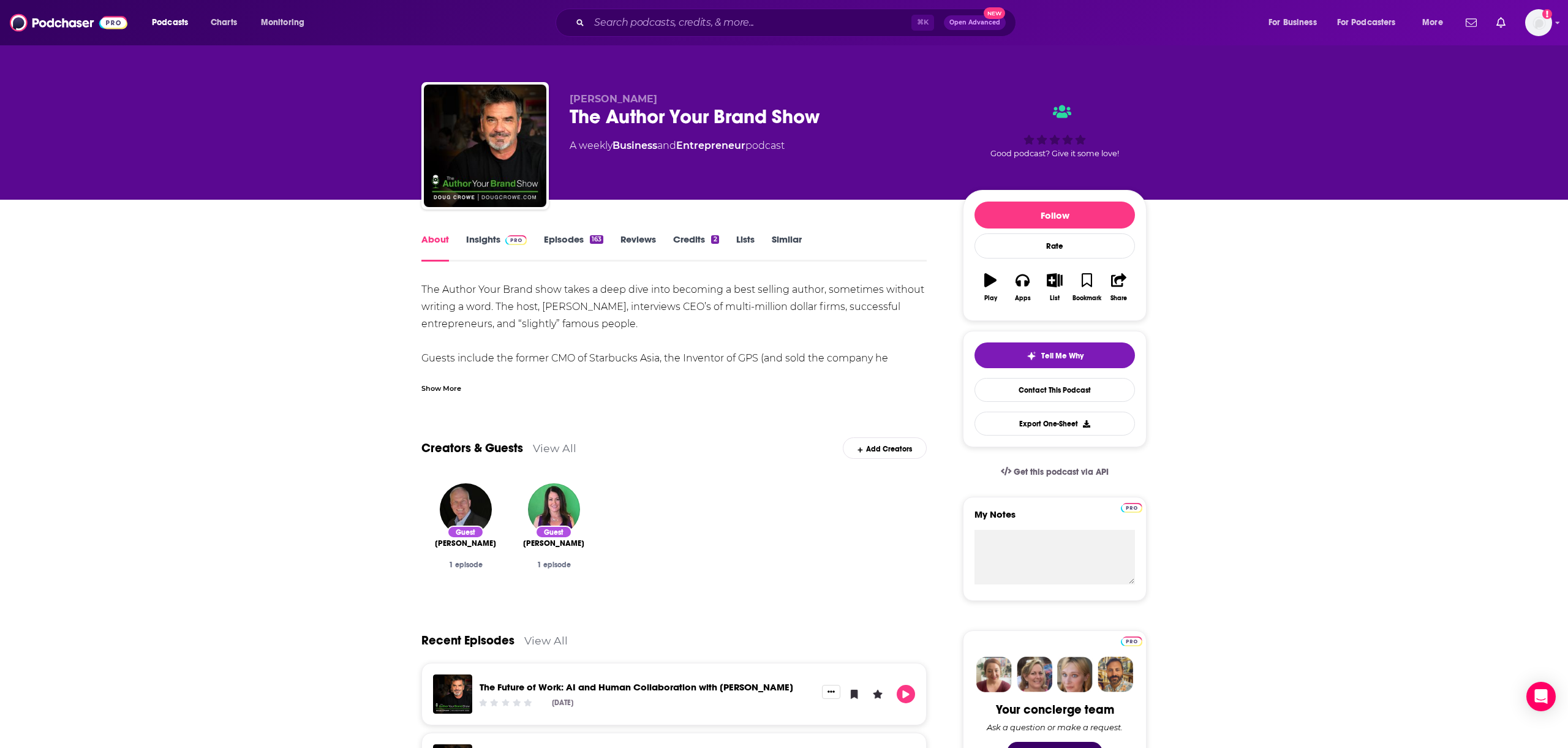
click at [448, 386] on div "Show More" at bounding box center [441, 387] width 40 height 12
